Goal: Task Accomplishment & Management: Manage account settings

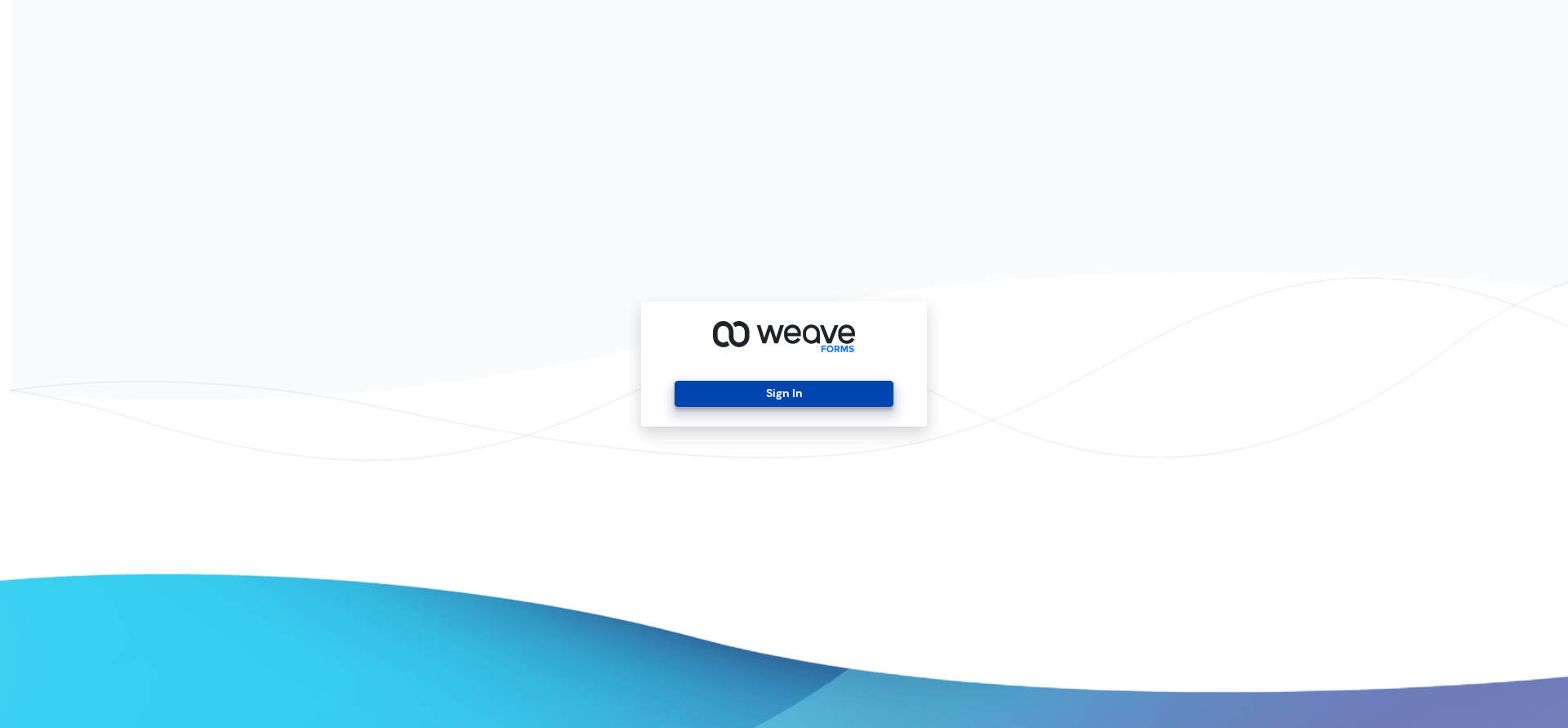
click at [867, 397] on button "Sign In" at bounding box center [783, 394] width 218 height 26
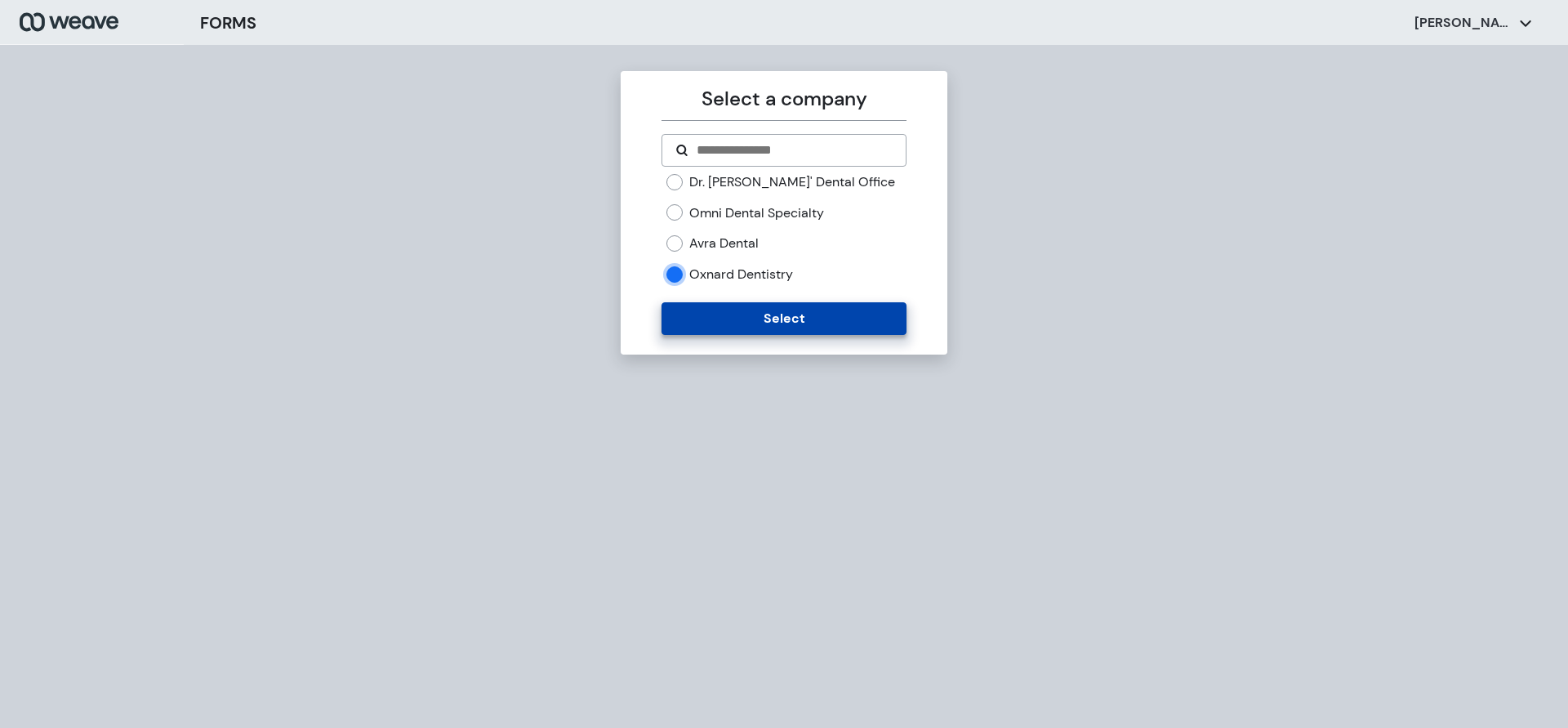
click at [682, 312] on button "Select" at bounding box center [783, 319] width 244 height 33
